Goal: Check status: Check status

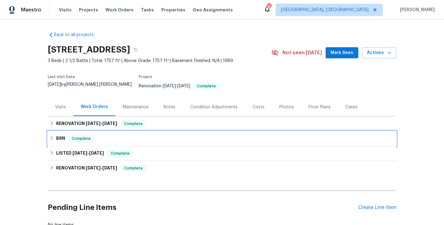
click at [102, 139] on div "BRN Complete" at bounding box center [222, 138] width 348 height 15
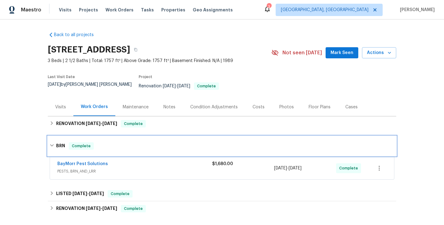
scroll to position [5, 0]
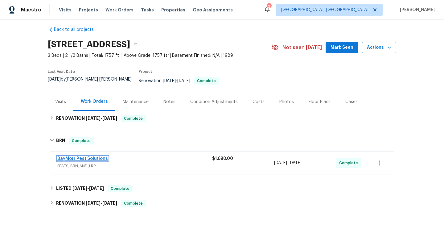
click at [86, 156] on link "BayMorr Pest Solutions" at bounding box center [82, 158] width 51 height 4
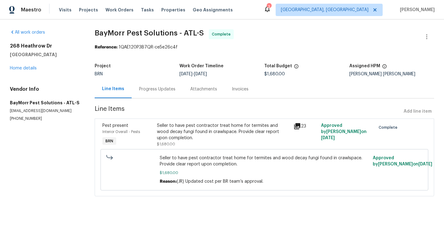
click at [152, 86] on div "Progress Updates" at bounding box center [157, 89] width 36 height 6
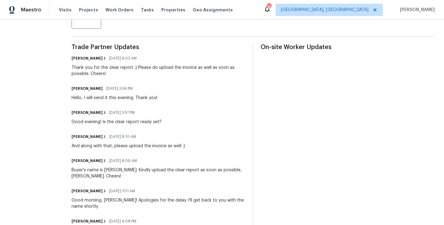
scroll to position [173, 0]
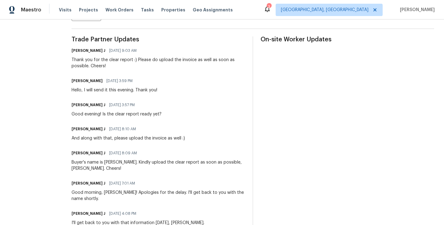
click at [184, 105] on div "Jerene Rajya J 08/04/2025 3:57 PM Good evening! Is the clear report ready yet?" at bounding box center [157, 108] width 173 height 17
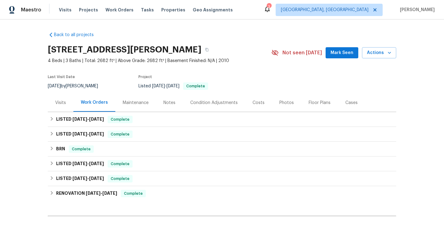
scroll to position [48, 0]
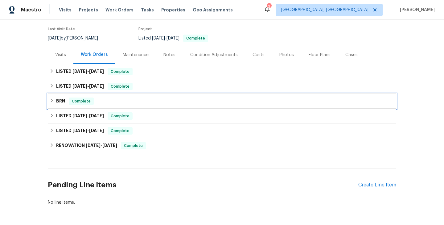
click at [98, 104] on div "BRN Complete" at bounding box center [222, 100] width 345 height 7
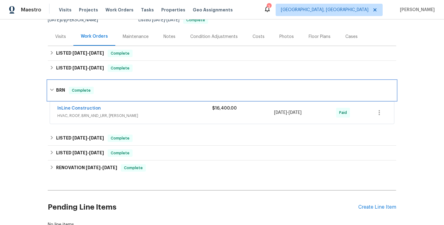
scroll to position [71, 0]
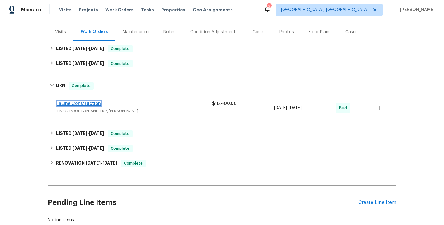
click at [86, 105] on link "InLine Construction" at bounding box center [78, 103] width 43 height 4
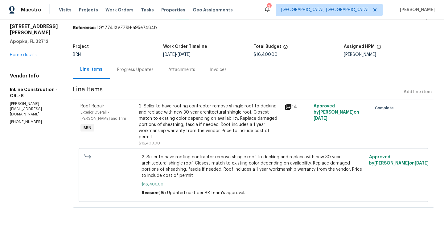
click at [138, 73] on div "Progress Updates" at bounding box center [135, 69] width 51 height 18
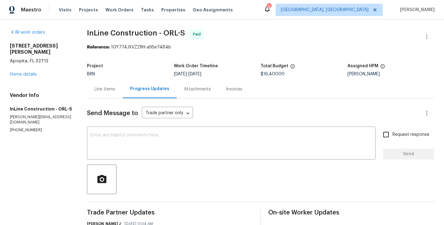
click at [107, 89] on div "Line Items" at bounding box center [104, 89] width 21 height 6
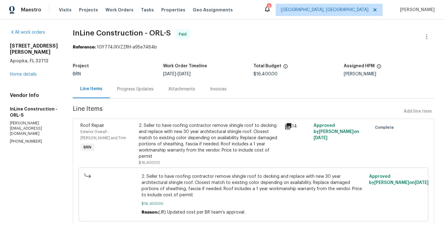
click at [141, 147] on div "2. Seller to have roofing contractor remove shingle roof to decking and replace…" at bounding box center [210, 140] width 142 height 37
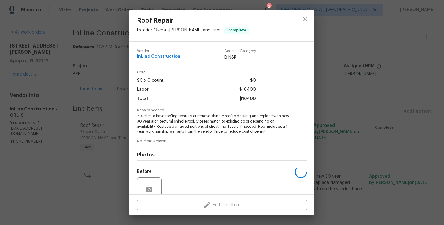
scroll to position [54, 0]
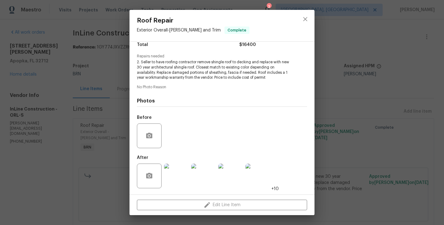
click at [239, 175] on img at bounding box center [230, 175] width 25 height 25
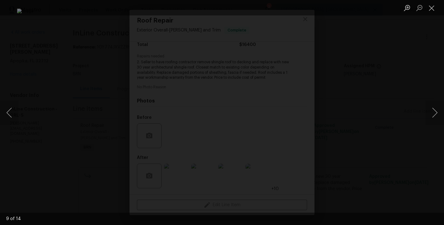
click at [40, 89] on div "Lightbox" at bounding box center [222, 112] width 444 height 225
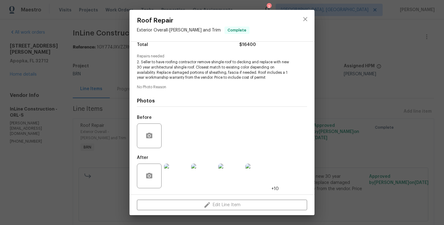
click at [77, 64] on div "Roof Repair Exterior Overall - Eaves and Trim Complete Vendor InLine Constructi…" at bounding box center [222, 112] width 444 height 225
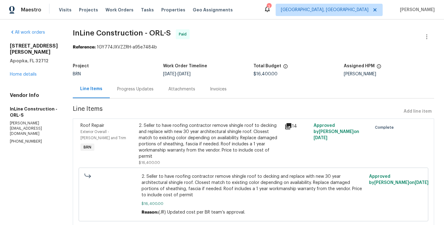
click at [143, 85] on div "Progress Updates" at bounding box center [135, 89] width 51 height 18
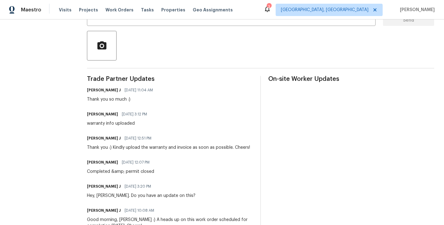
scroll to position [134, 0]
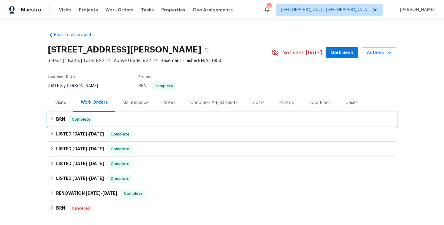
click at [116, 123] on div "BRN Complete" at bounding box center [222, 119] width 348 height 15
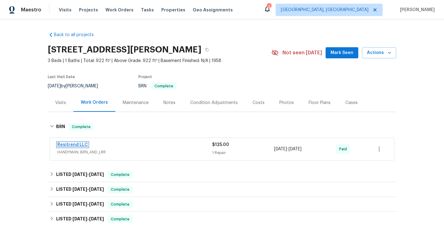
click at [77, 144] on link "Resitrend LLC" at bounding box center [72, 144] width 31 height 4
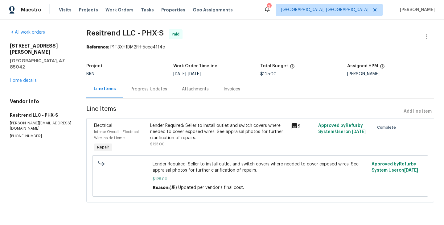
click at [143, 133] on div "Interior Overall - Electrical Wire Inside Home" at bounding box center [120, 135] width 52 height 12
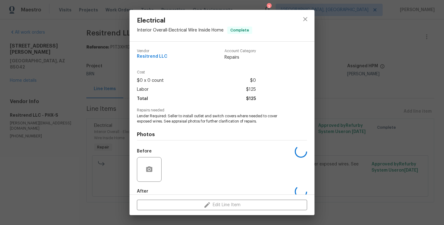
scroll to position [34, 0]
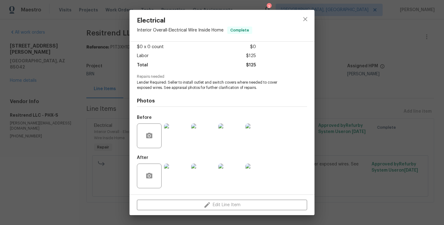
click at [112, 102] on div "Electrical Interior Overall - Electrical Wire Inside Home Complete Vendor Resit…" at bounding box center [222, 112] width 444 height 225
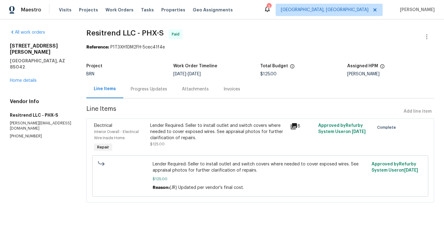
click at [146, 94] on div "Progress Updates" at bounding box center [148, 89] width 51 height 18
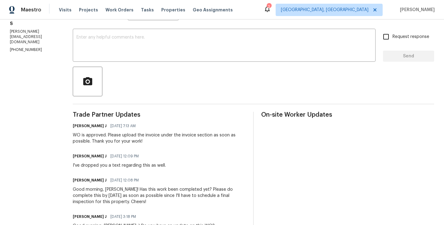
scroll to position [51, 0]
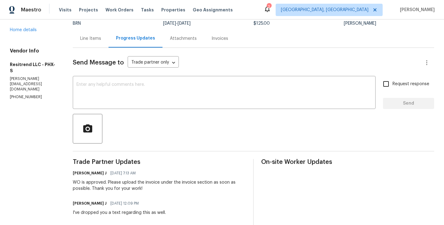
click at [83, 40] on div "Line Items" at bounding box center [90, 38] width 21 height 6
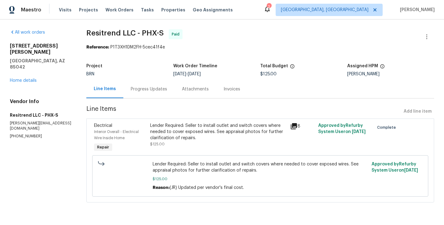
click at [142, 92] on div "Progress Updates" at bounding box center [149, 89] width 36 height 6
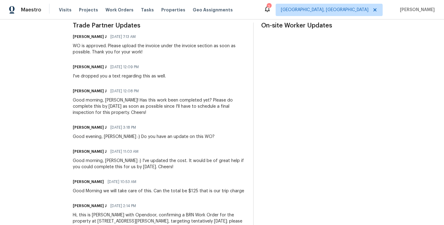
scroll to position [209, 0]
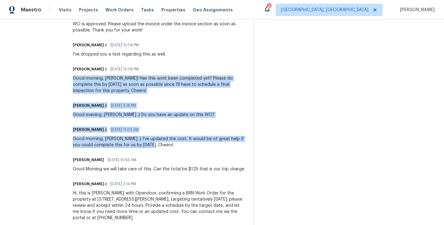
drag, startPoint x: 147, startPoint y: 146, endPoint x: 71, endPoint y: 80, distance: 100.9
click at [73, 80] on div "Trade Partner Updates [PERSON_NAME] J [DATE] 7:13 AM WO is approved. Please upl…" at bounding box center [159, 114] width 173 height 227
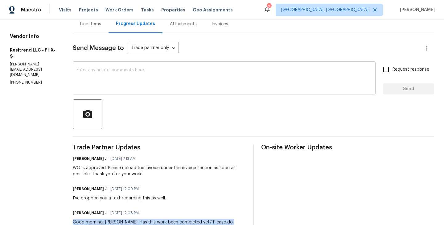
scroll to position [44, 0]
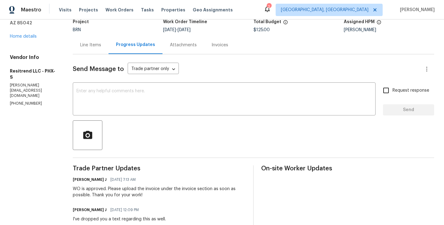
click at [90, 43] on div "Line Items" at bounding box center [90, 45] width 21 height 6
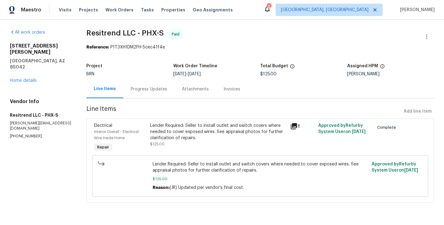
click at [151, 138] on div "Lender Required: Seller to install outlet and switch covers where needed to cov…" at bounding box center [218, 131] width 136 height 18
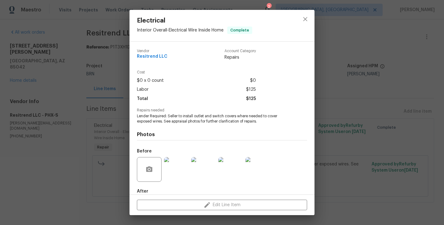
scroll to position [34, 0]
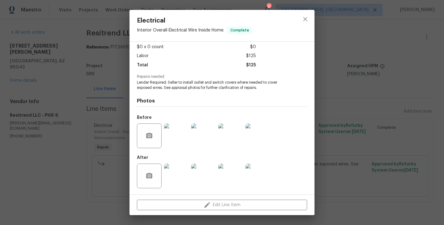
click at [90, 143] on div "Electrical Interior Overall - Electrical Wire Inside Home Complete Vendor Resit…" at bounding box center [222, 112] width 444 height 225
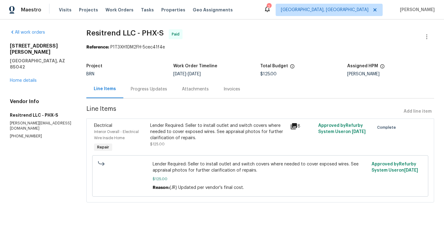
click at [143, 100] on section "Resitrend LLC - PHX-S Paid Reference: P1T3XH1DM2FH-5cec41f4e Project BRN Work O…" at bounding box center [260, 119] width 348 height 180
click at [155, 88] on div "Progress Updates" at bounding box center [149, 89] width 36 height 6
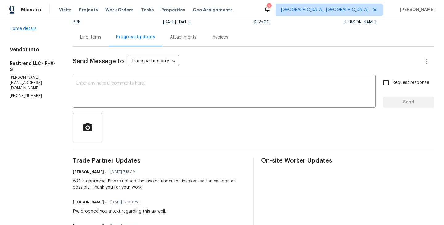
scroll to position [53, 0]
